Goal: Task Accomplishment & Management: Manage account settings

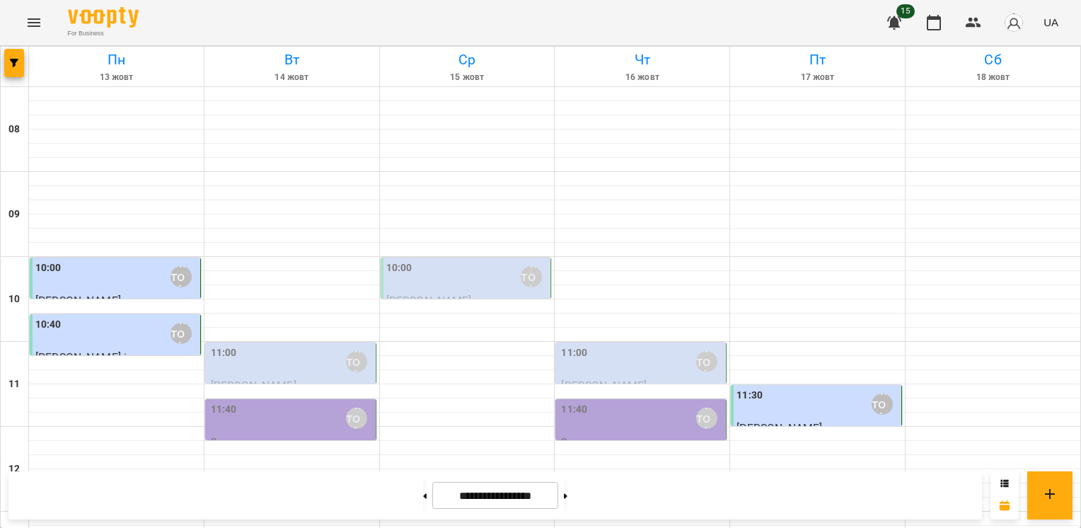
scroll to position [641, 0]
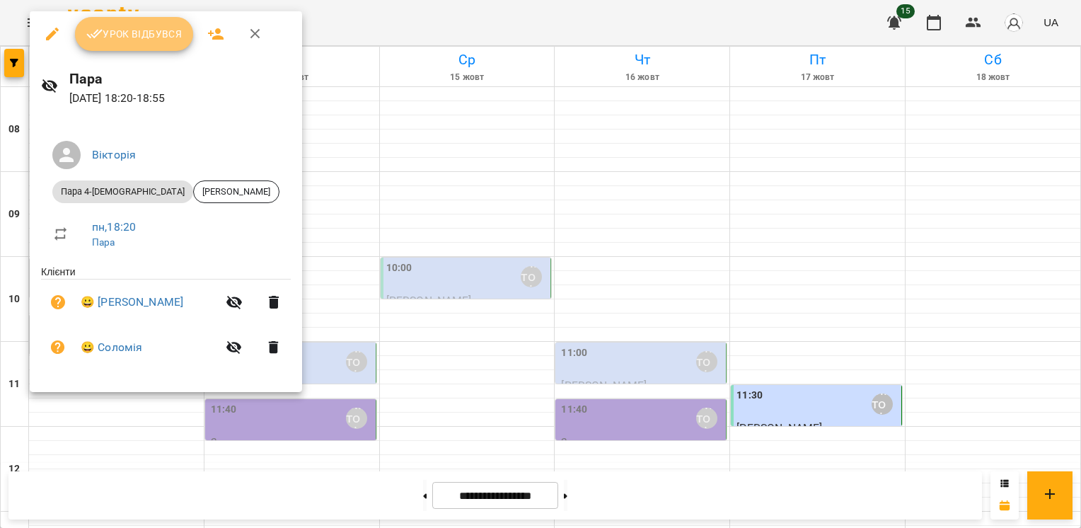
click at [150, 33] on span "Урок відбувся" at bounding box center [134, 33] width 96 height 17
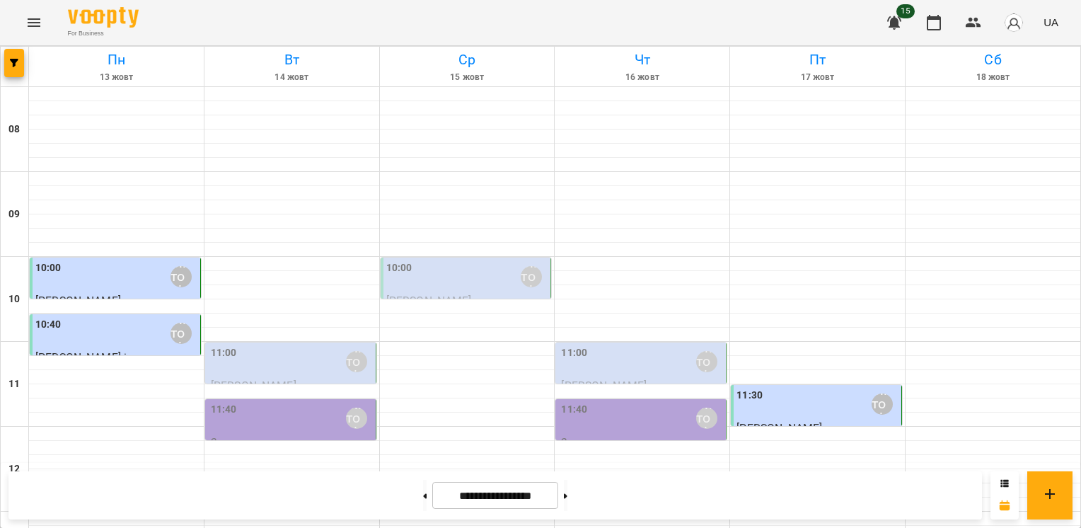
scroll to position [641, 0]
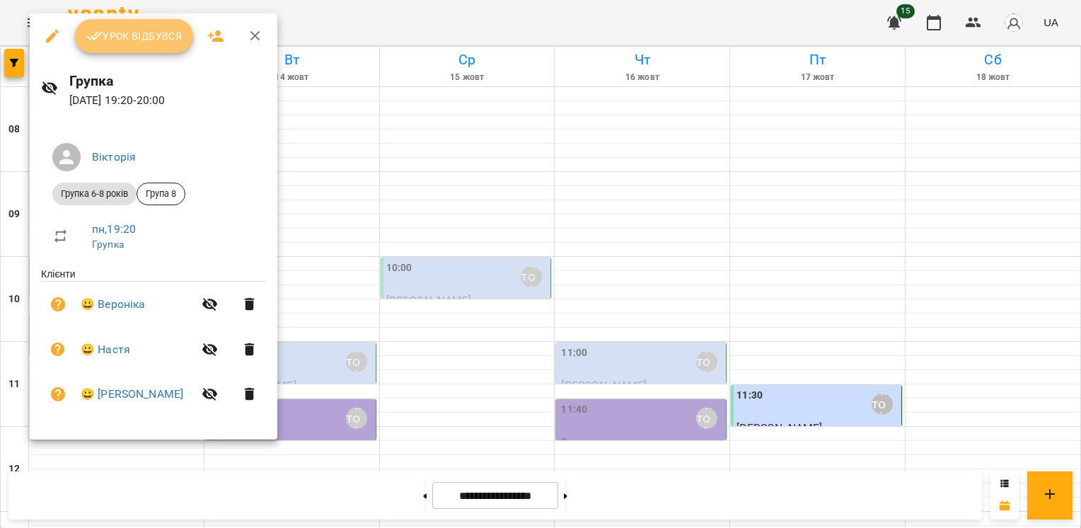
click at [142, 50] on button "Урок відбувся" at bounding box center [134, 36] width 119 height 34
